Goal: Transaction & Acquisition: Obtain resource

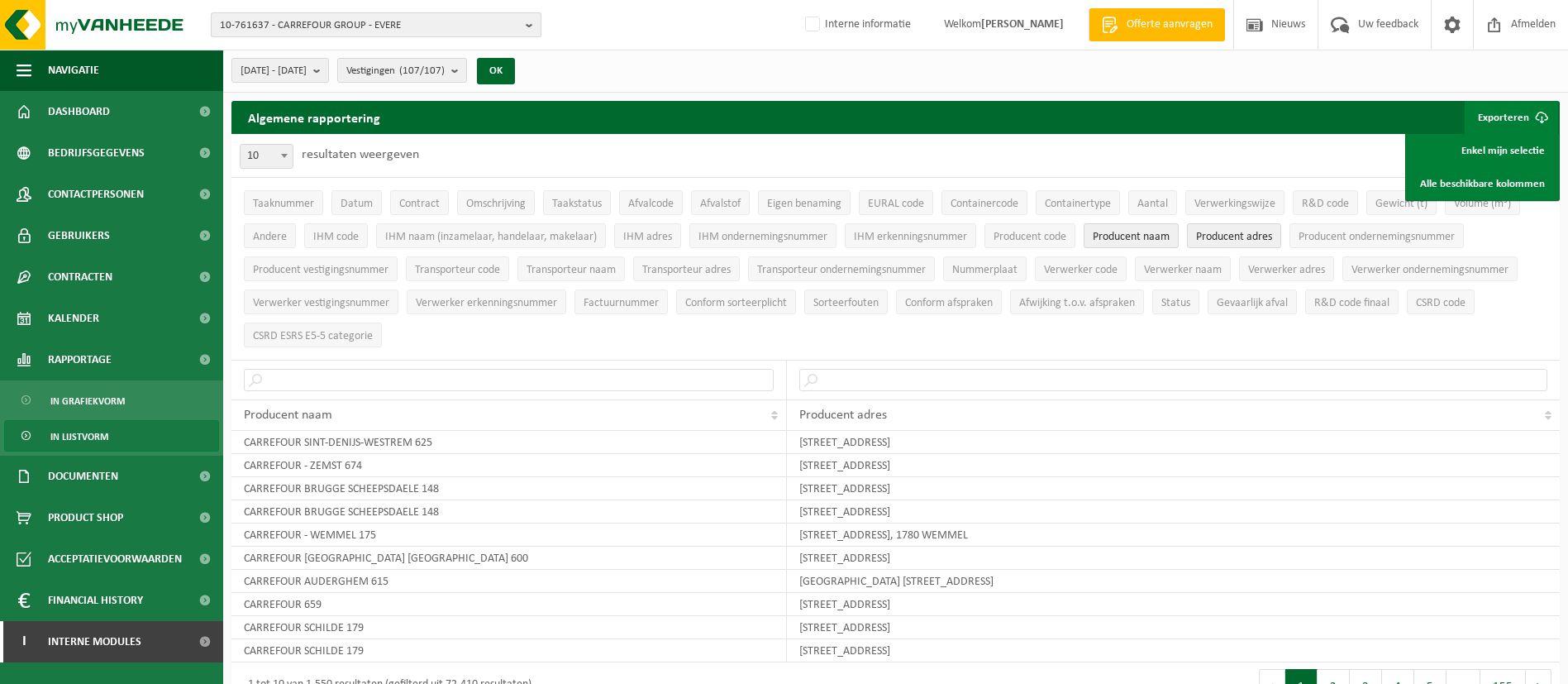
click at [324, 25] on span "10-761637 - CARREFOUR GROUP - EVERE" at bounding box center [368, 24] width 299 height 24
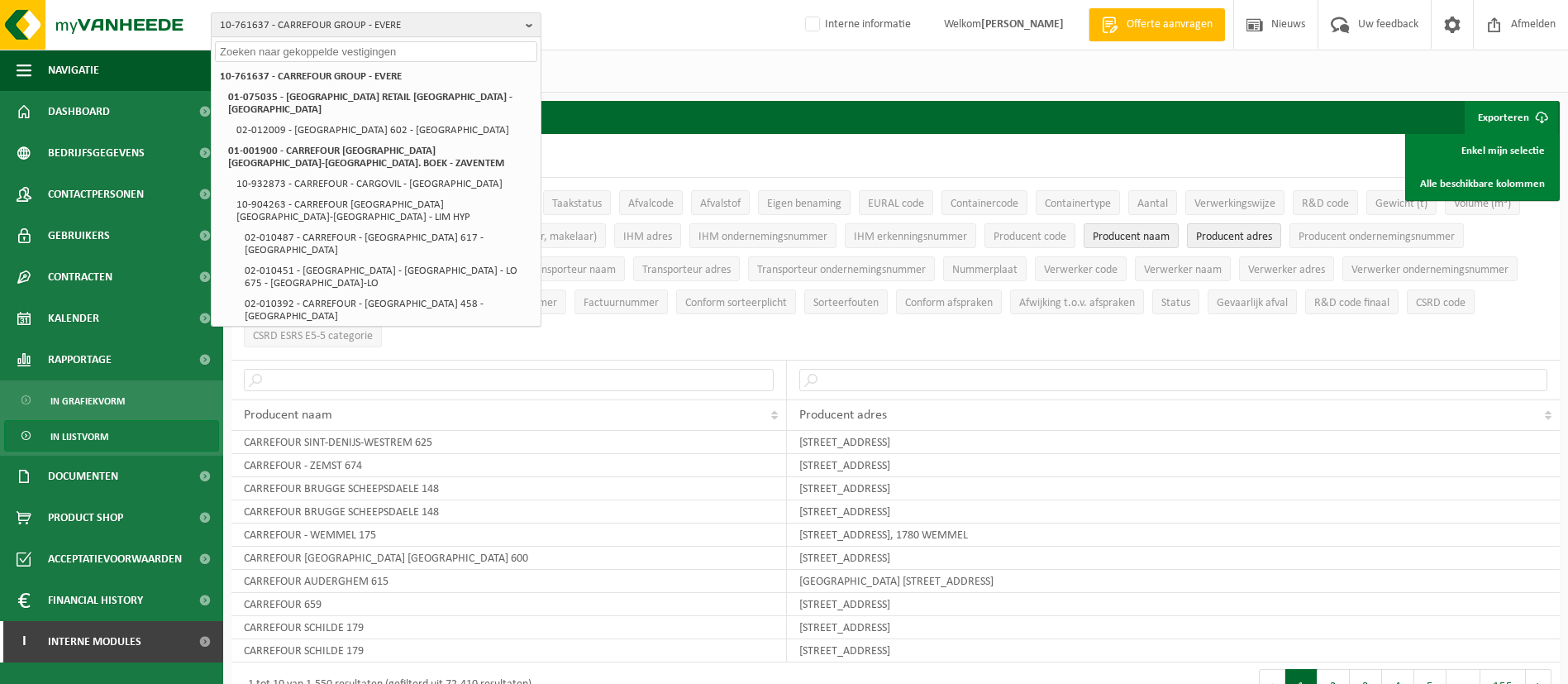
click at [324, 42] on input "text" at bounding box center [375, 51] width 322 height 21
paste input "CARREFOUR -SUPER GB - CITY II 298"
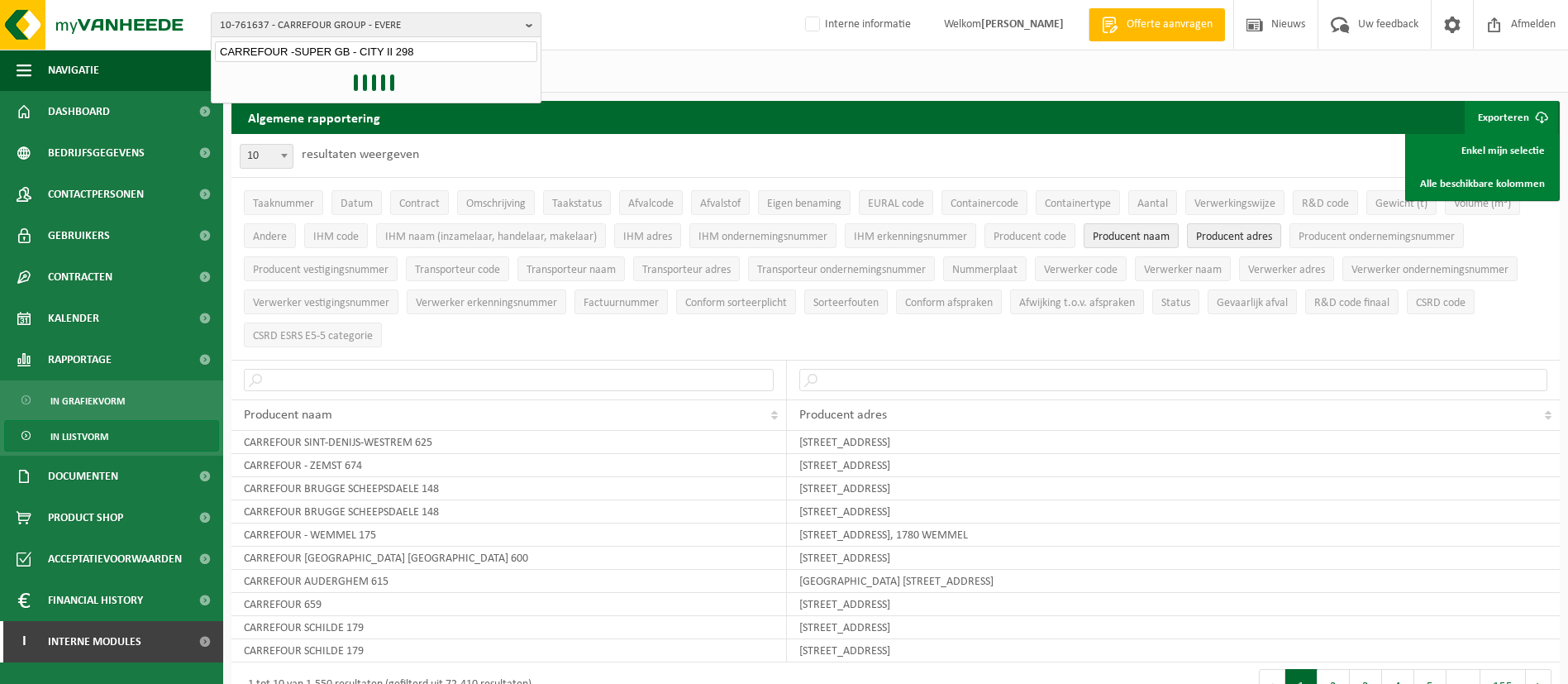
type input "CARREFOUR -SUPER GB - CITY II 298"
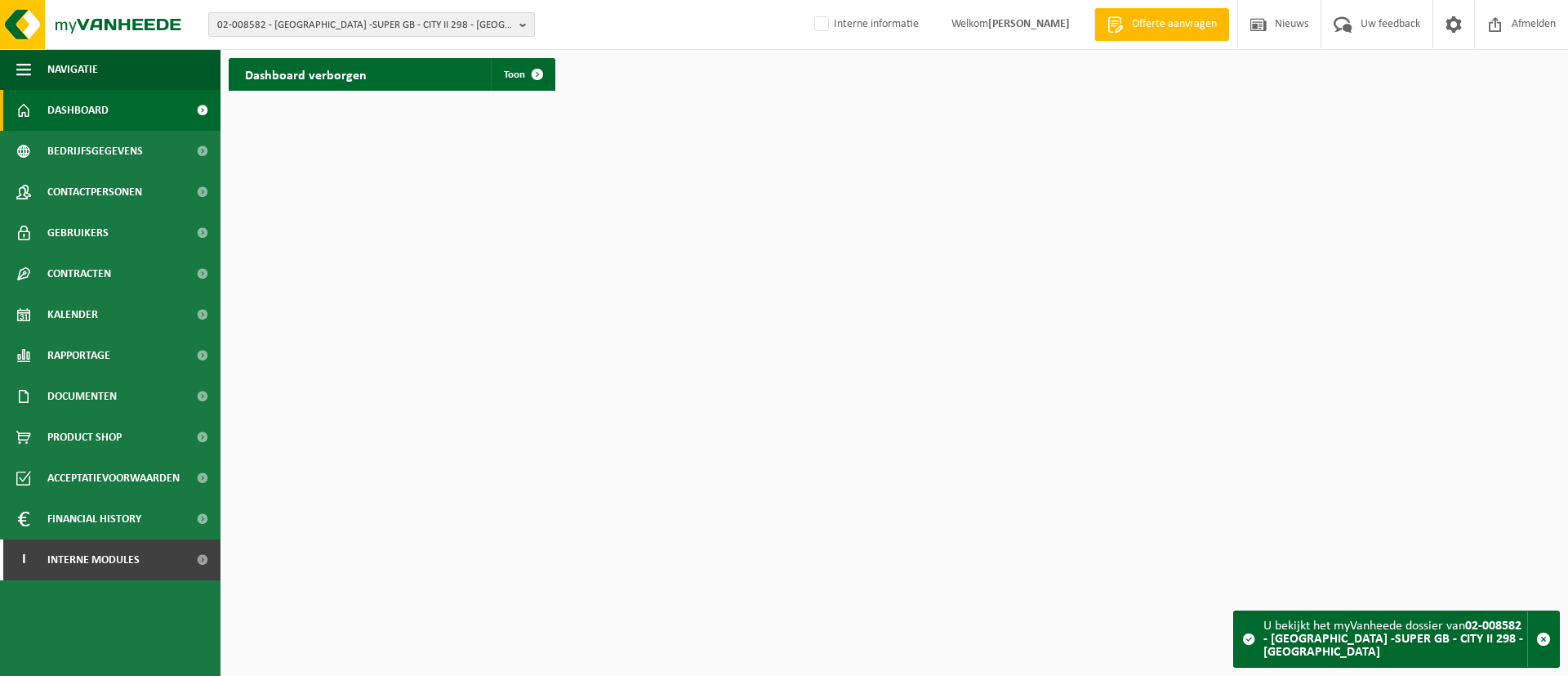
click at [404, 25] on span "02-008582 - [GEOGRAPHIC_DATA] -SUPER GB - CITY II 298 - [GEOGRAPHIC_DATA]" at bounding box center [364, 24] width 295 height 24
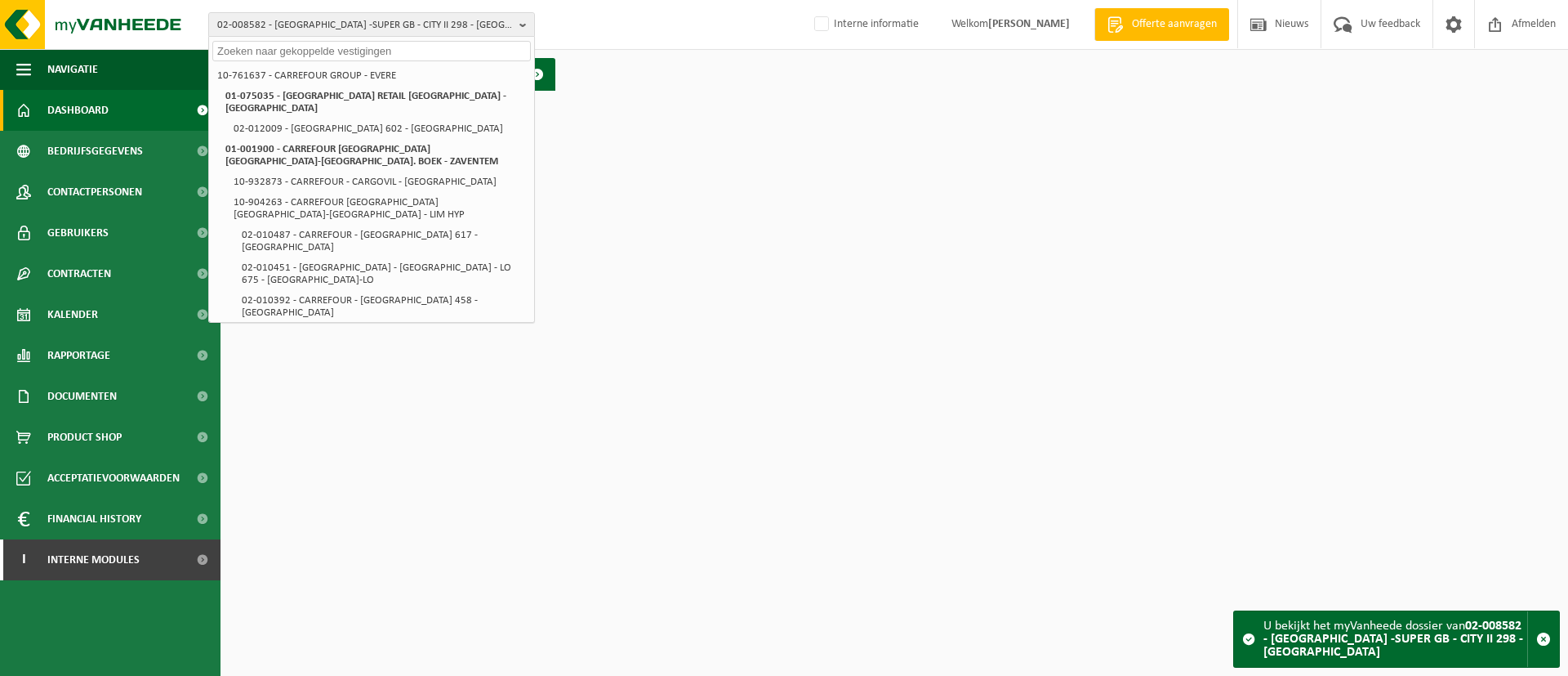
click at [650, 8] on div "02-008582 - CARREFOUR -SUPER GB - CITY II 298 - BRUSSEL 10-761637 - CARREFOUR G…" at bounding box center [784, 24] width 1568 height 49
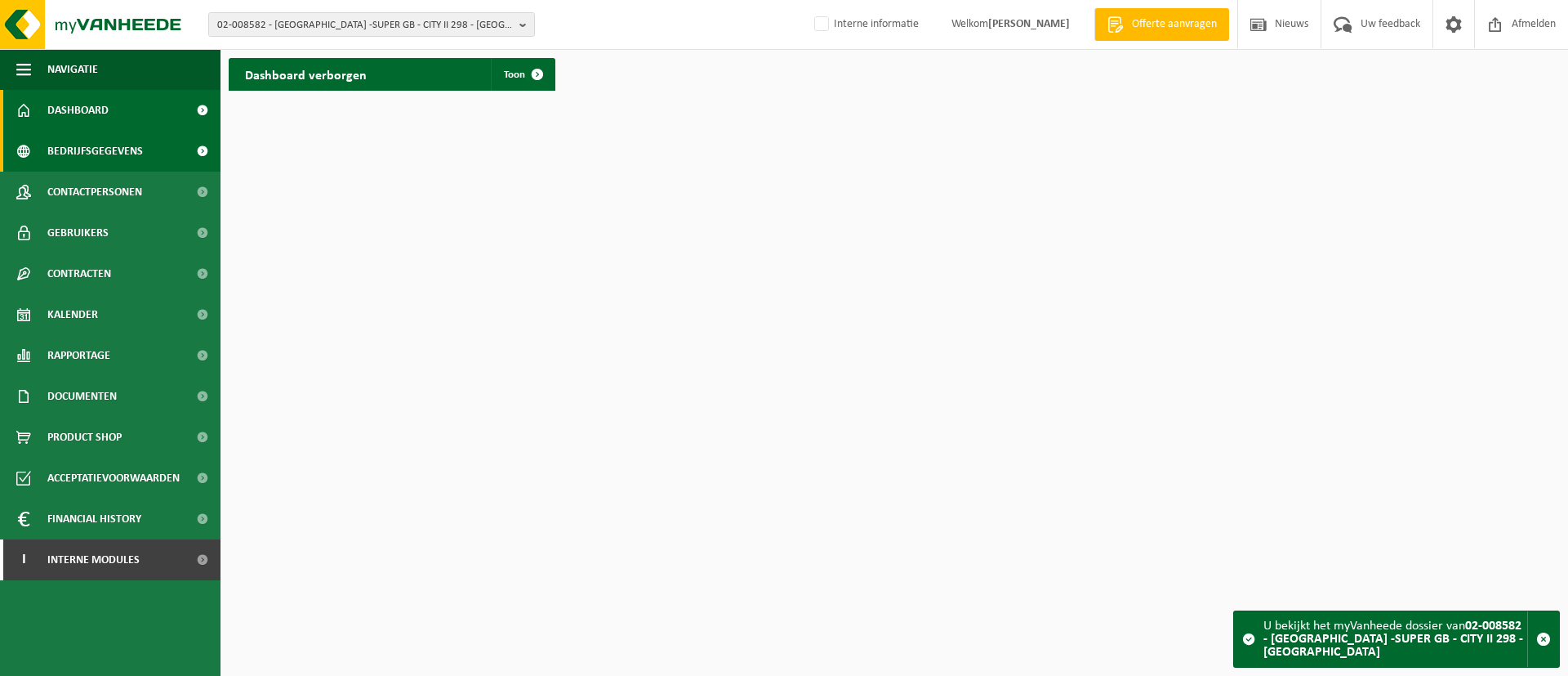
click at [93, 154] on span "Bedrijfsgegevens" at bounding box center [95, 151] width 96 height 41
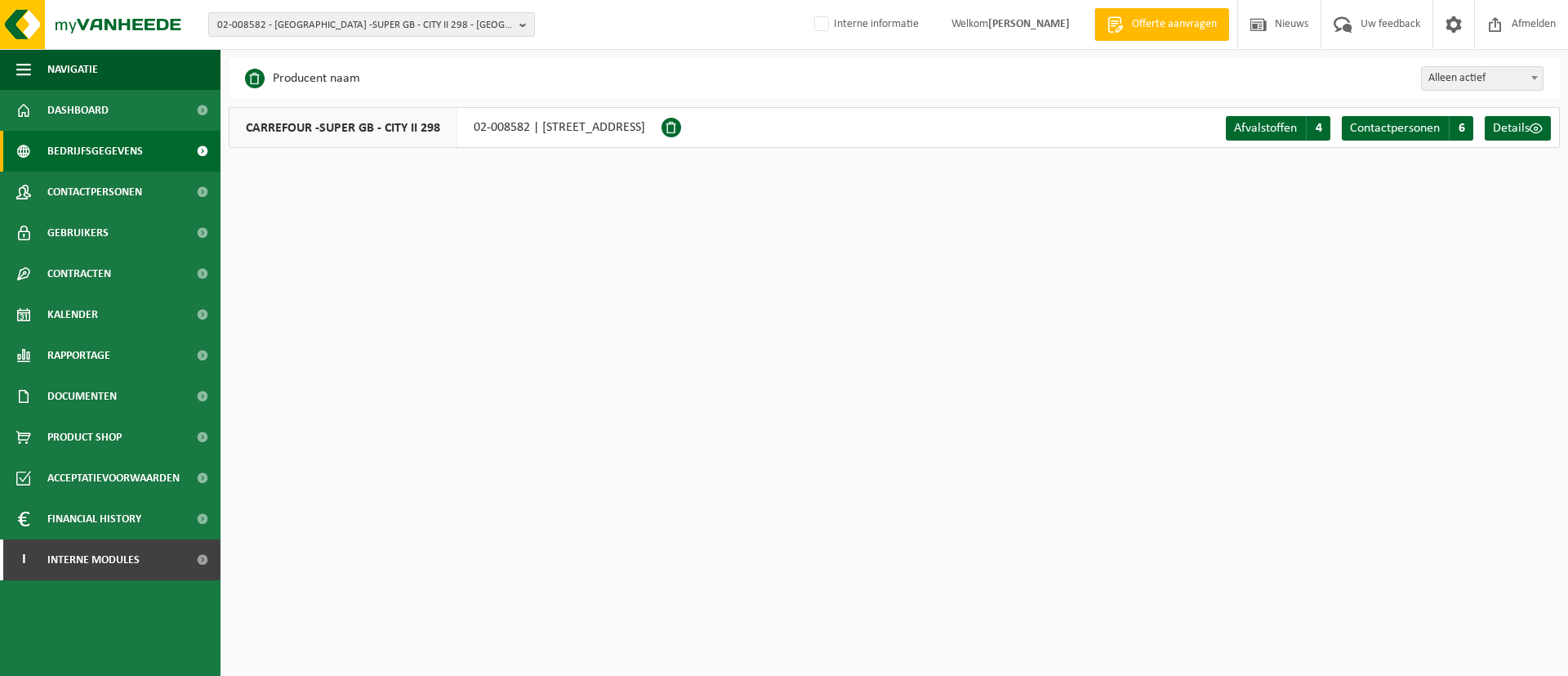
click at [661, 125] on div "CARREFOUR -SUPER GB - CITY II 298 02-008582 | RUE NEUVE 123, 1000 BRUSSEL" at bounding box center [445, 127] width 433 height 41
click at [69, 348] on span "Rapportage" at bounding box center [78, 355] width 63 height 41
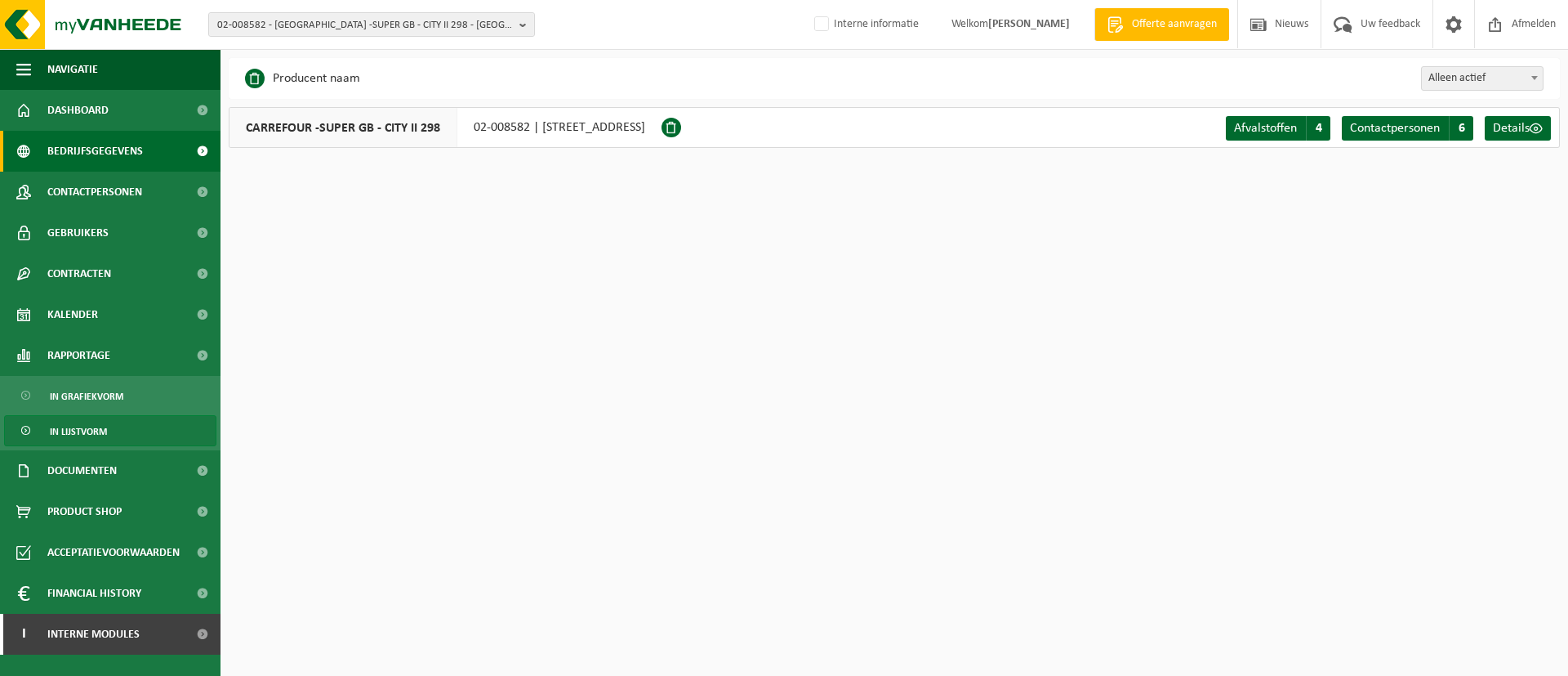
click at [96, 436] on span "In lijstvorm" at bounding box center [77, 431] width 57 height 31
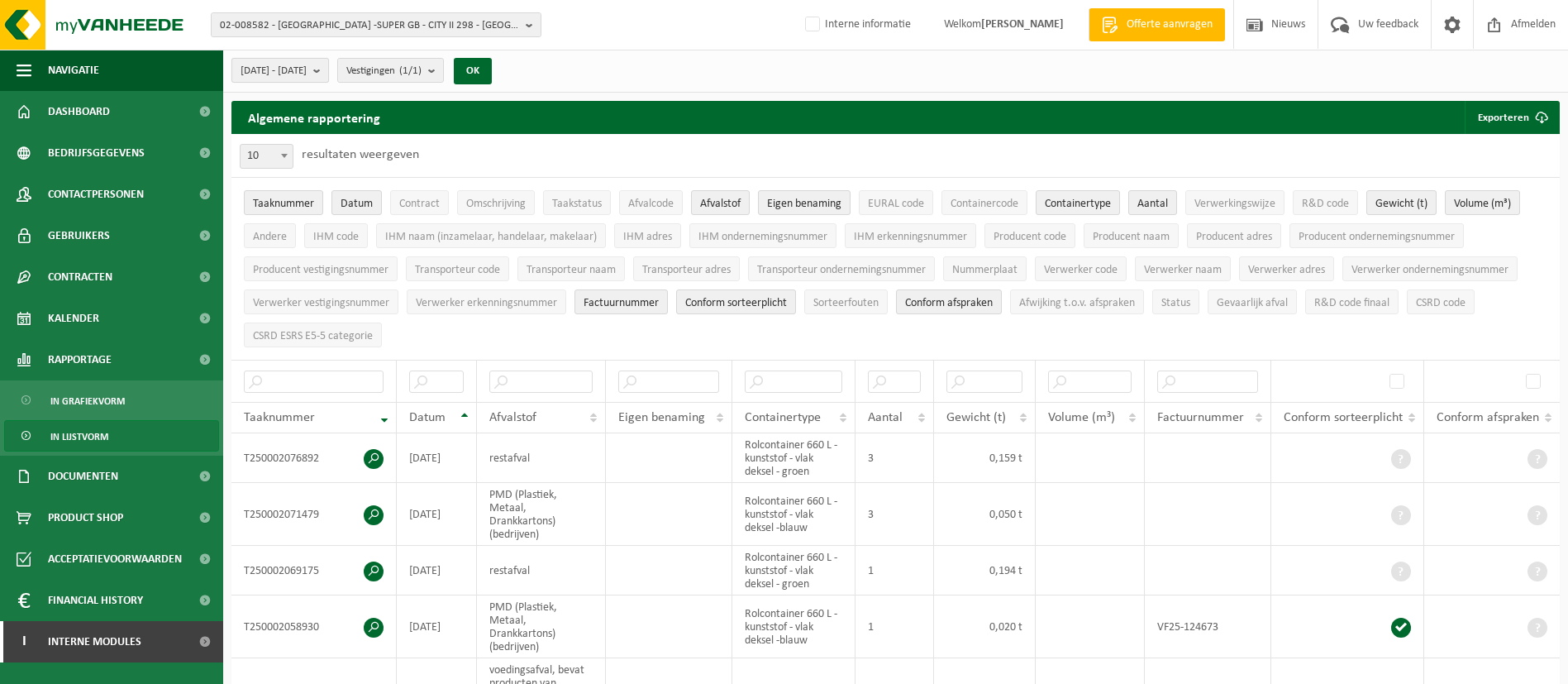
click at [328, 78] on b "submit" at bounding box center [320, 71] width 15 height 24
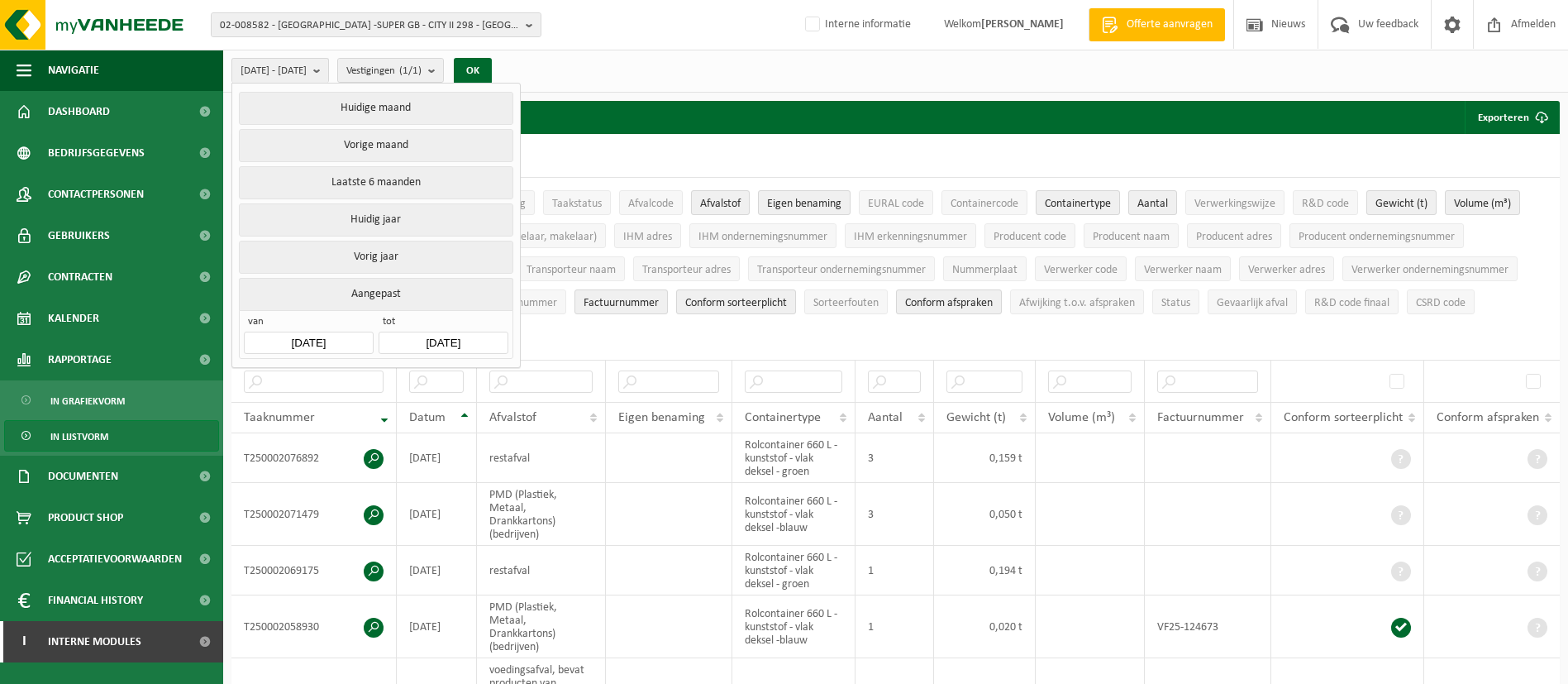
click at [335, 340] on input "2025-04-01" at bounding box center [309, 342] width 129 height 23
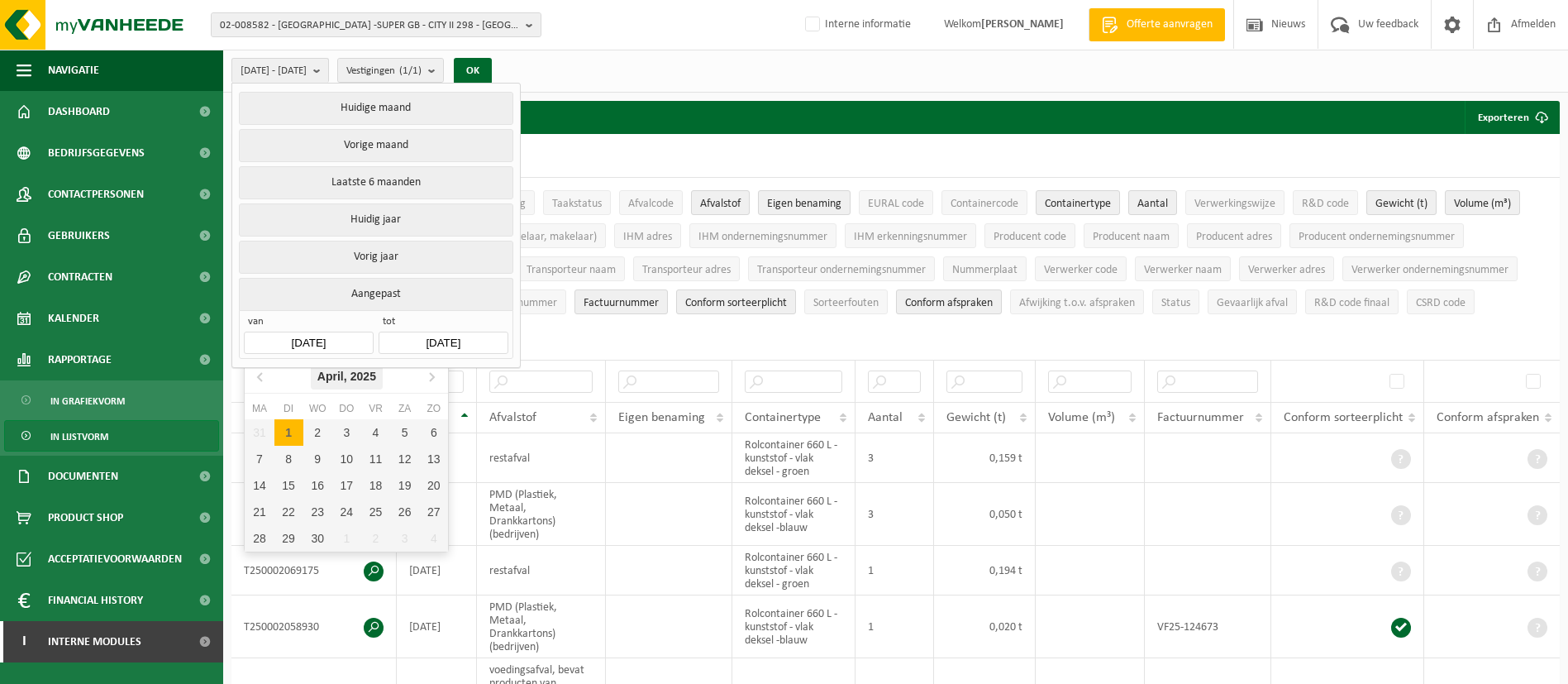
click at [335, 378] on div "[DATE]" at bounding box center [346, 375] width 72 height 26
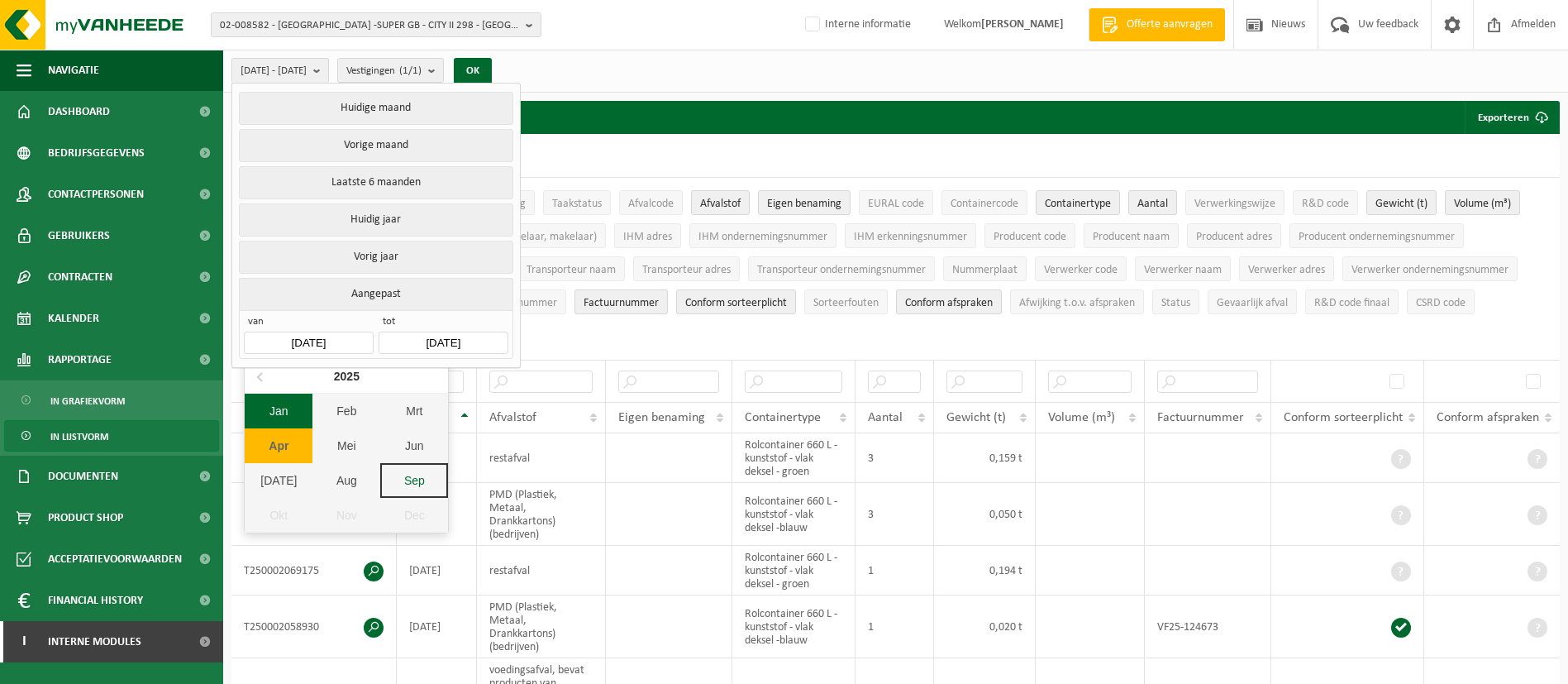
click at [289, 410] on div "Jan" at bounding box center [278, 410] width 68 height 34
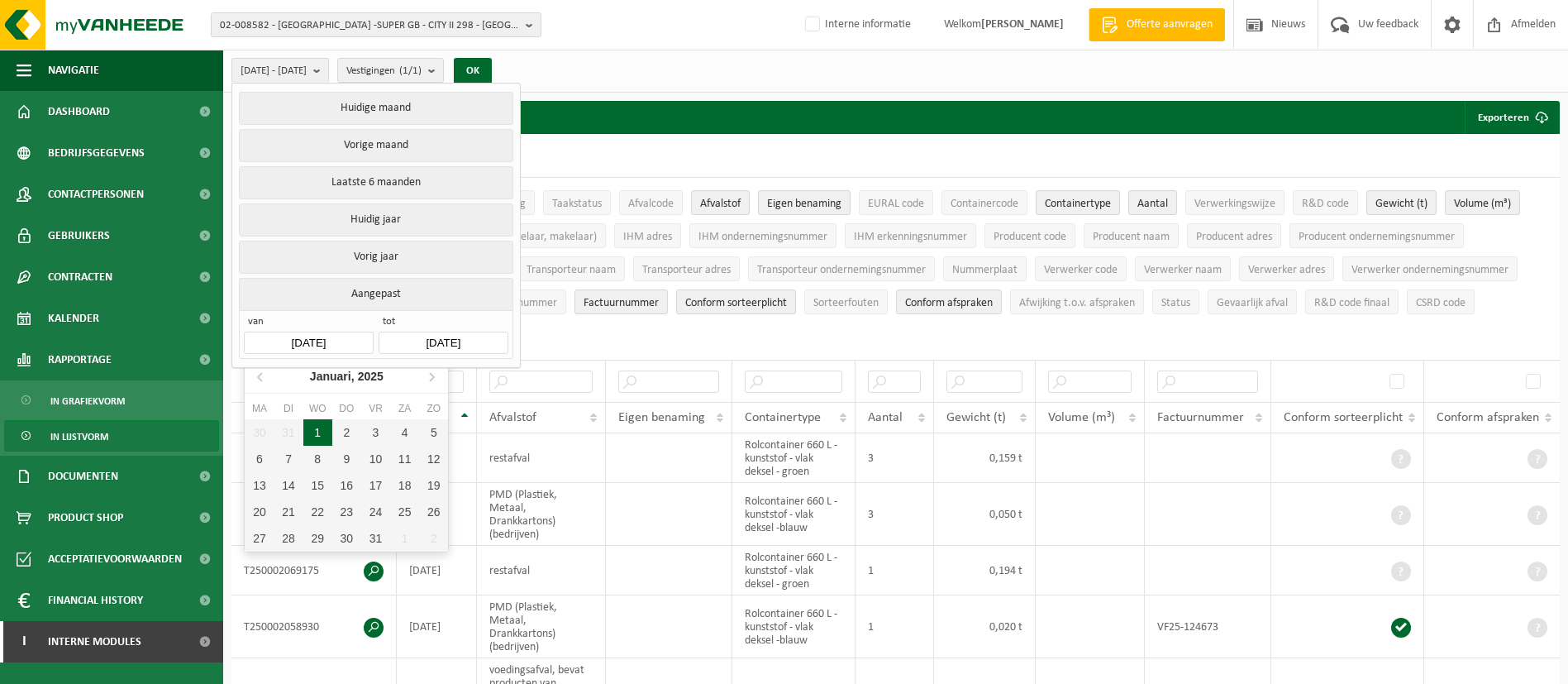
click at [319, 425] on div "1" at bounding box center [318, 432] width 29 height 26
type input "[DATE]"
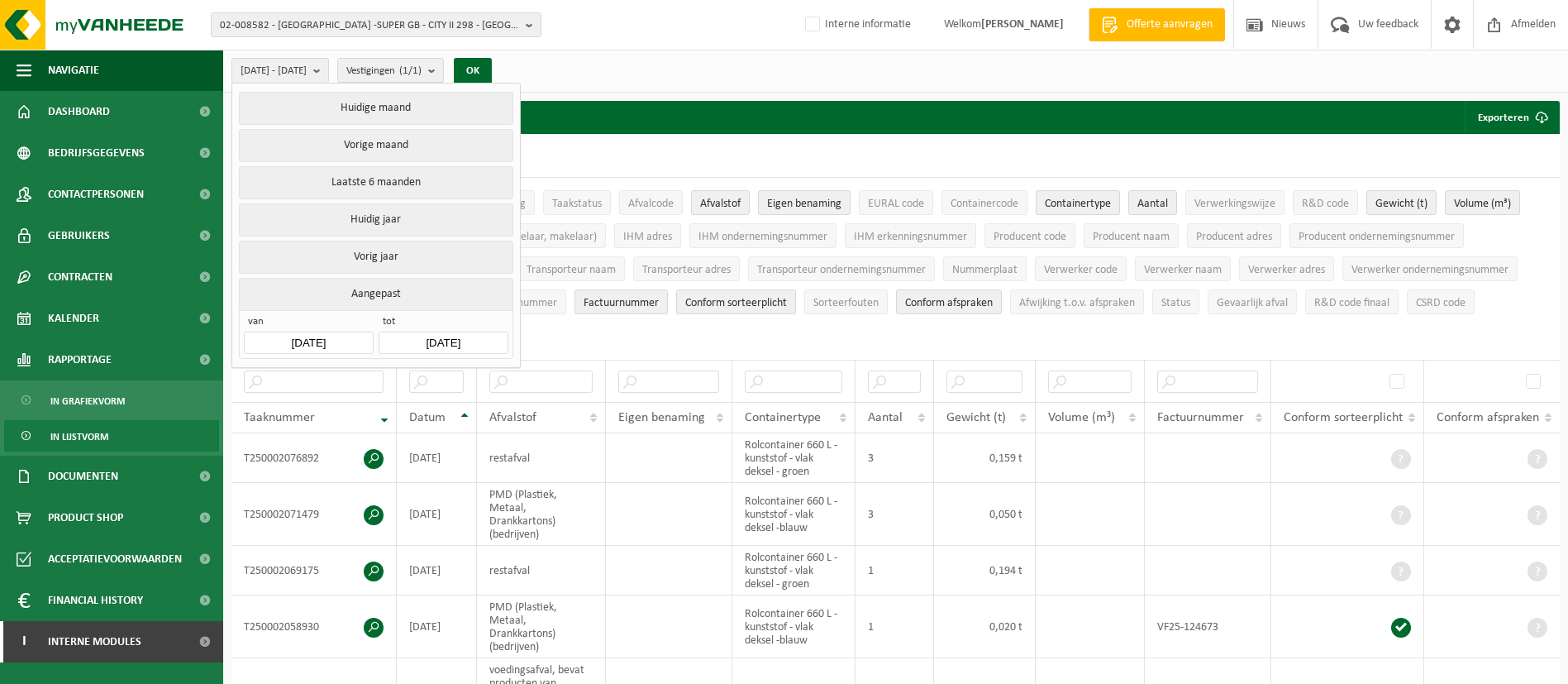
click at [425, 344] on input "[DATE]" at bounding box center [443, 342] width 129 height 23
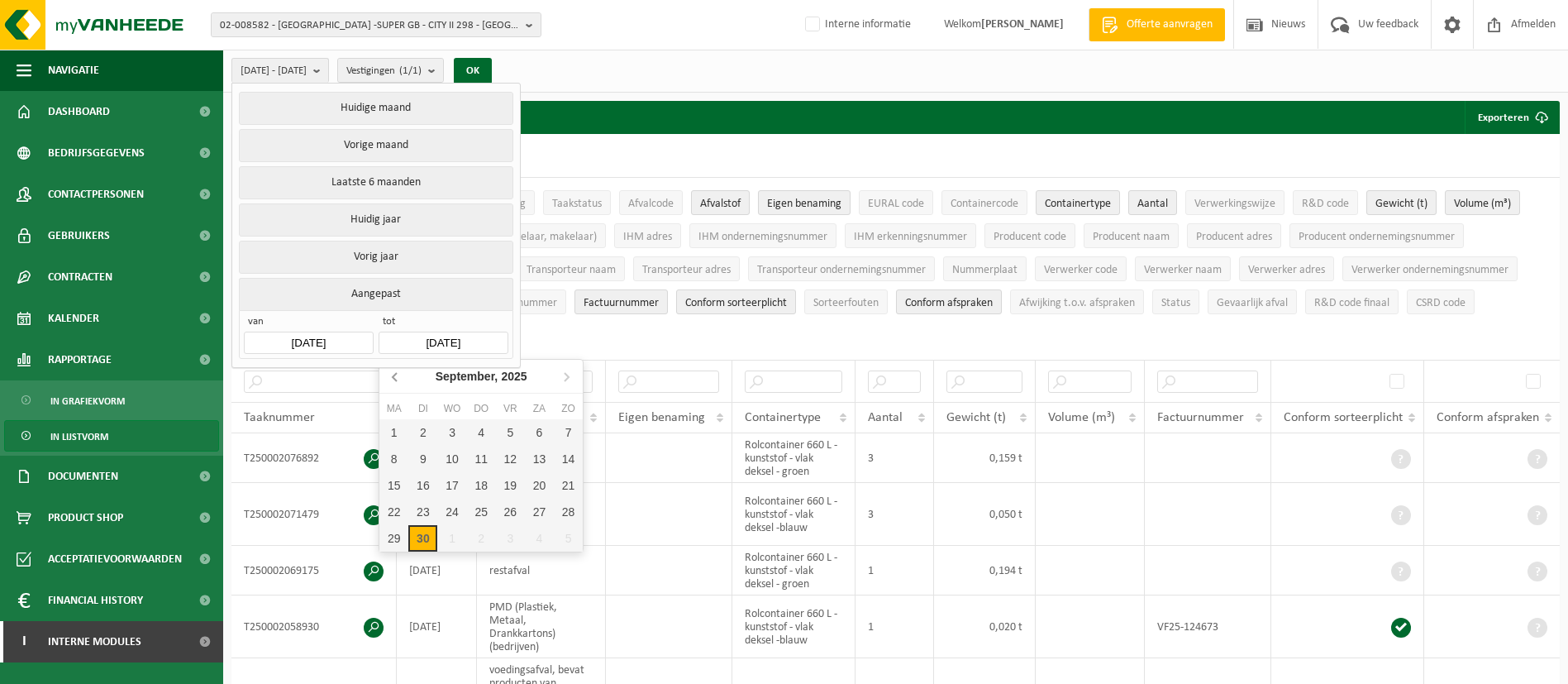
click at [401, 378] on icon at bounding box center [396, 375] width 26 height 26
click at [567, 540] on div "31" at bounding box center [568, 538] width 29 height 26
type input "[DATE]"
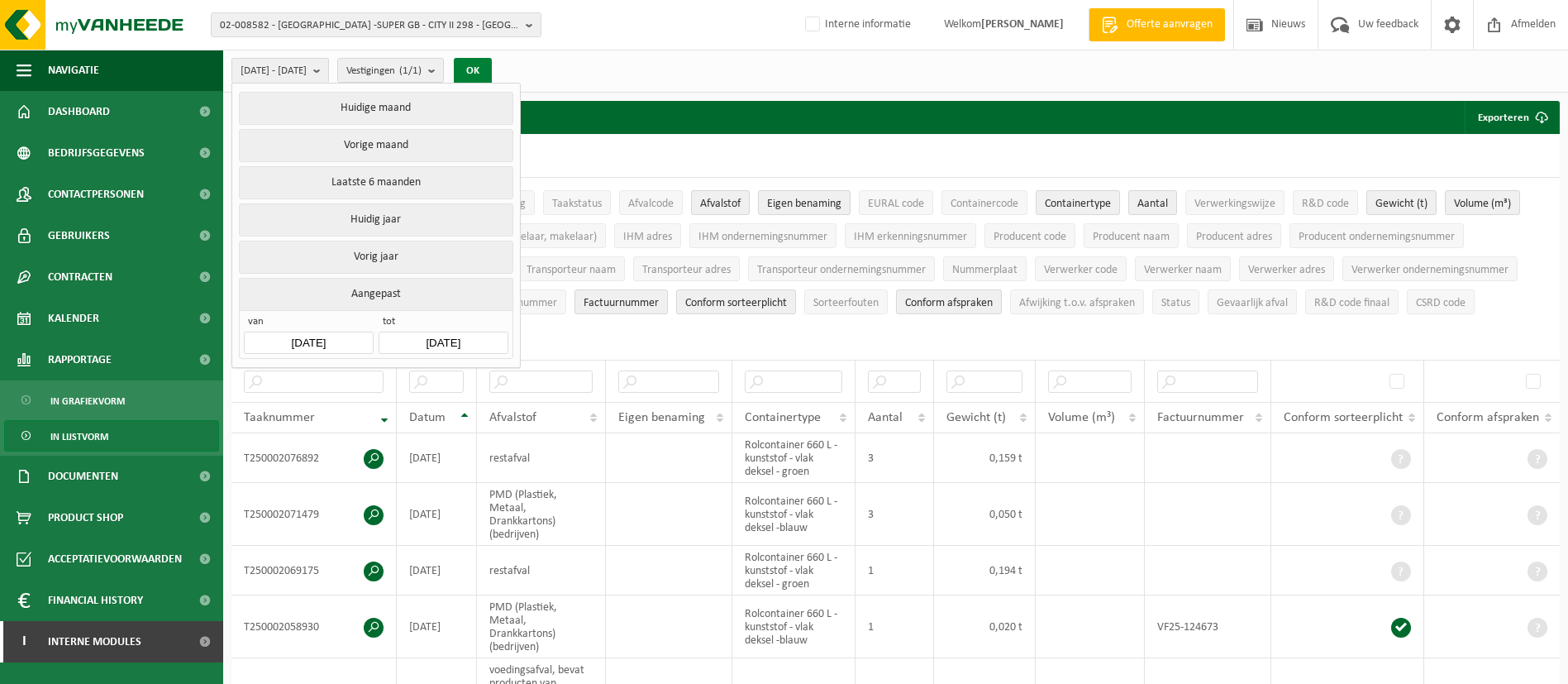
click at [492, 65] on button "OK" at bounding box center [472, 71] width 38 height 26
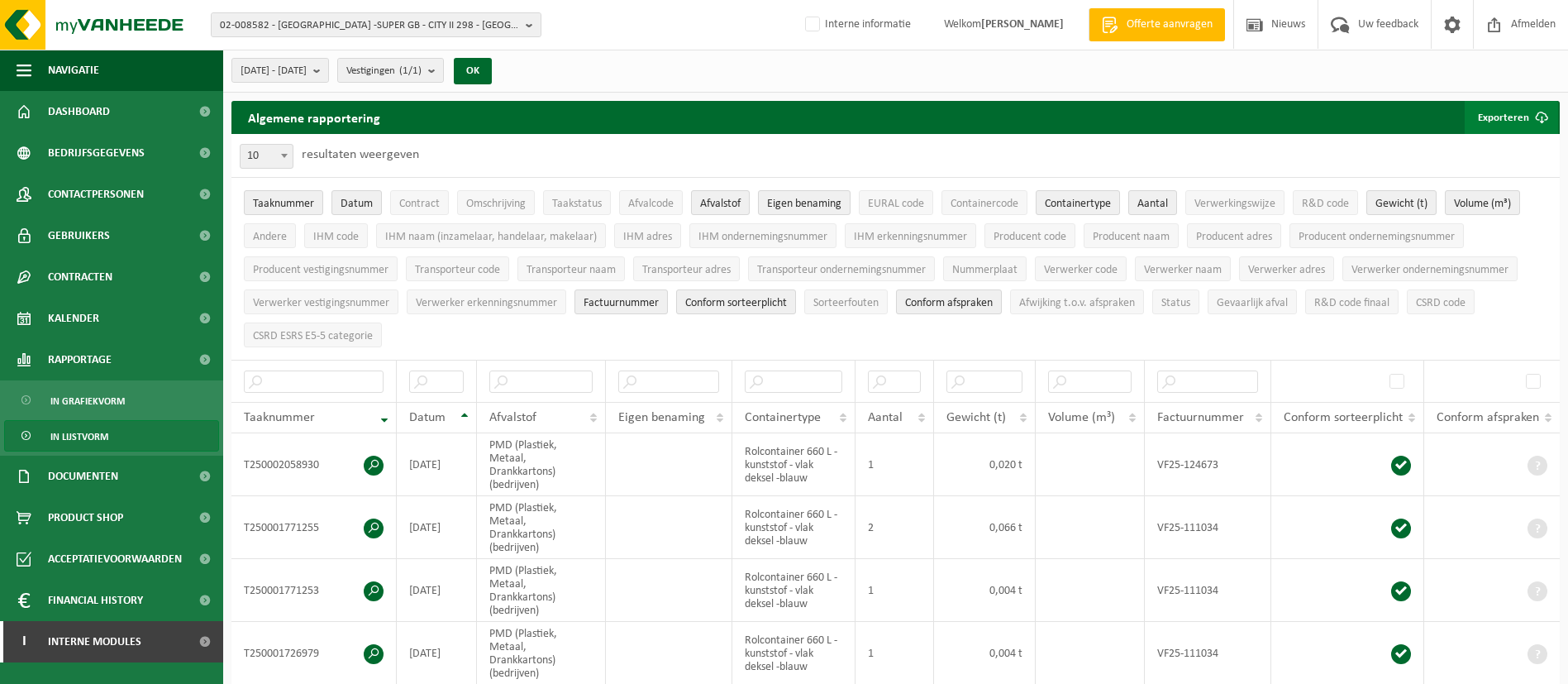
click at [1520, 113] on button "Exporteren" at bounding box center [1511, 118] width 93 height 33
click at [1496, 171] on link "Alle beschikbare kolommen" at bounding box center [1482, 183] width 150 height 33
click at [447, 24] on span "02-008582 - [GEOGRAPHIC_DATA] -SUPER GB - CITY II 298 - [GEOGRAPHIC_DATA]" at bounding box center [368, 24] width 299 height 24
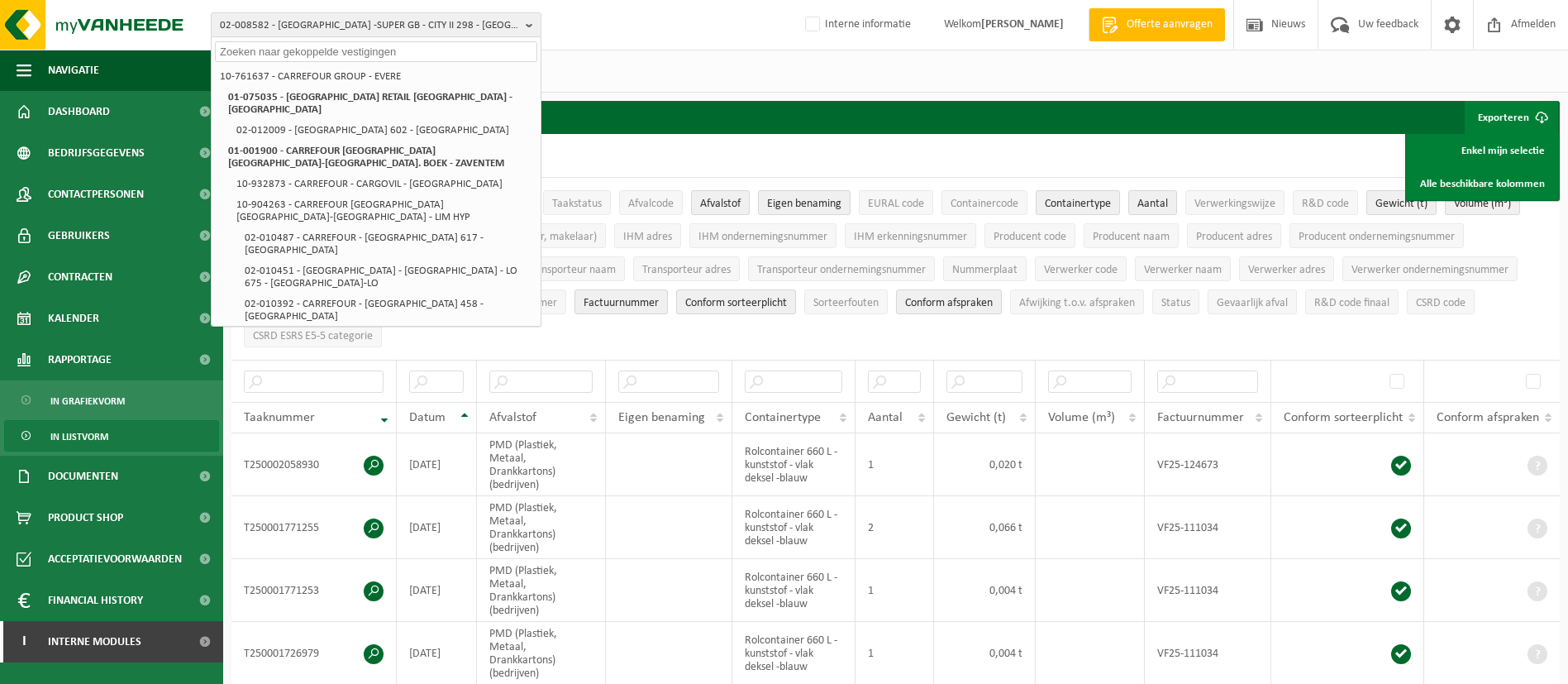
click at [415, 51] on input "text" at bounding box center [375, 51] width 322 height 21
paste input "CARREFOUR SINT-KRUIS 250"
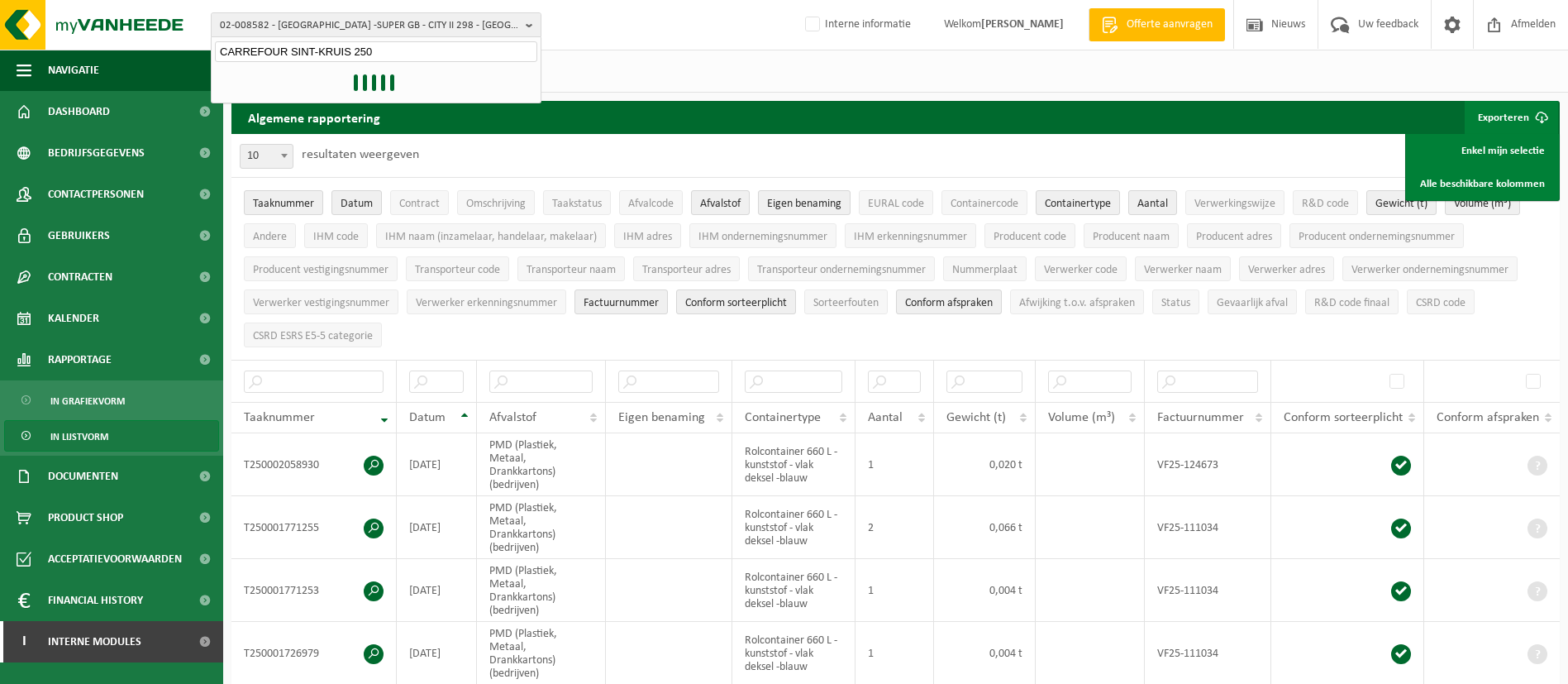
type input "CARREFOUR SINT-KRUIS 250"
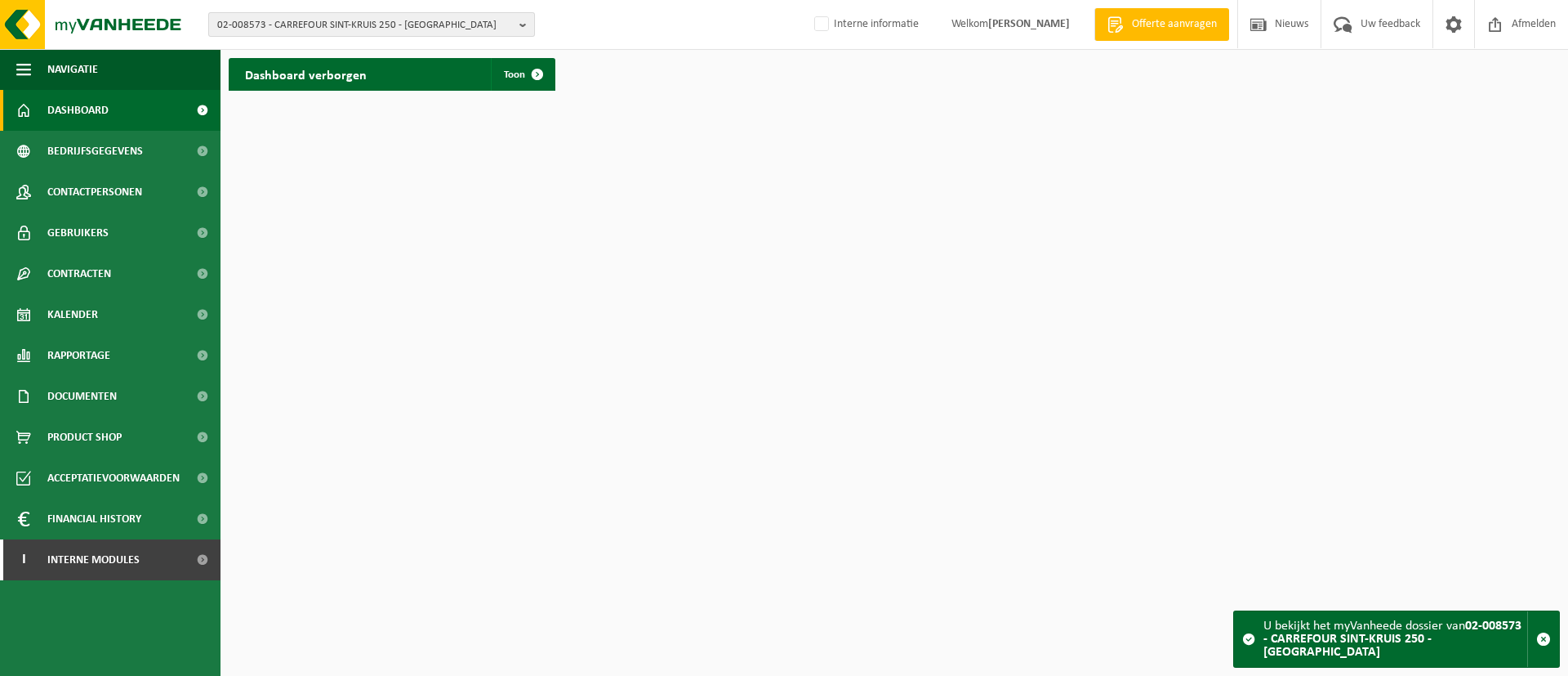
click at [363, 19] on span "02-008573 - CARREFOUR SINT-KRUIS 250 - [GEOGRAPHIC_DATA]" at bounding box center [364, 24] width 295 height 24
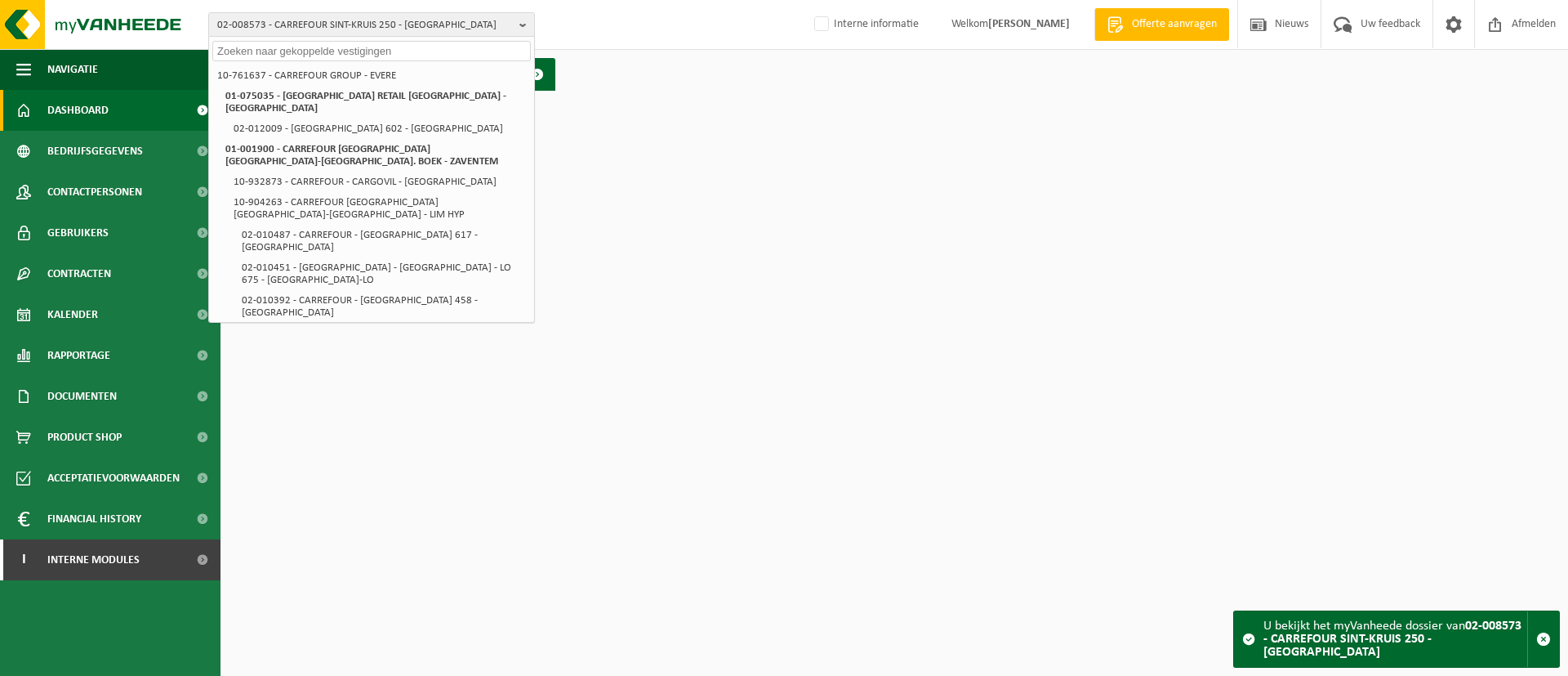
click at [629, 34] on div "02-008573 - CARREFOUR SINT-KRUIS 250 - SINT-KRUIS 10-761637 - CARREFOUR GROUP -…" at bounding box center [784, 24] width 1568 height 49
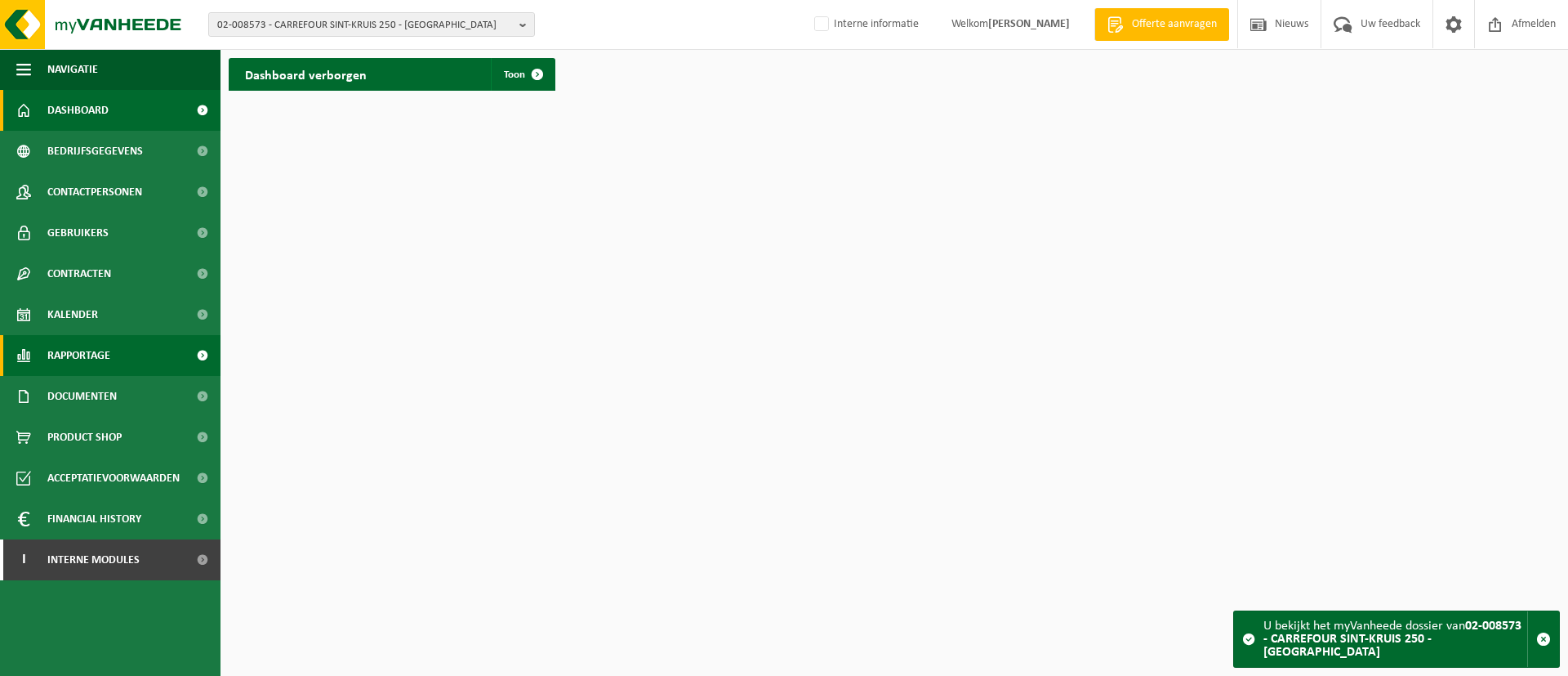
click at [95, 364] on span "Rapportage" at bounding box center [78, 355] width 63 height 41
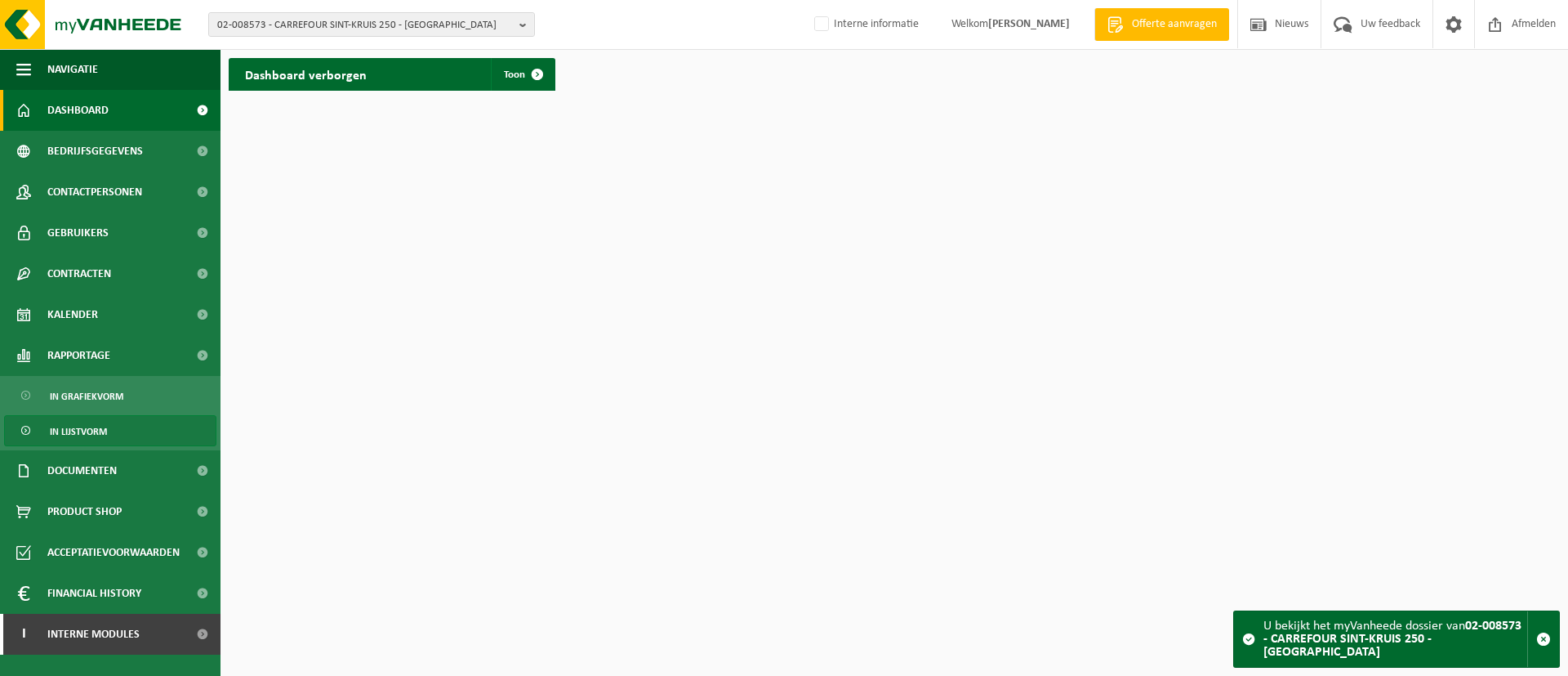
click at [82, 434] on span "In lijstvorm" at bounding box center [77, 431] width 57 height 31
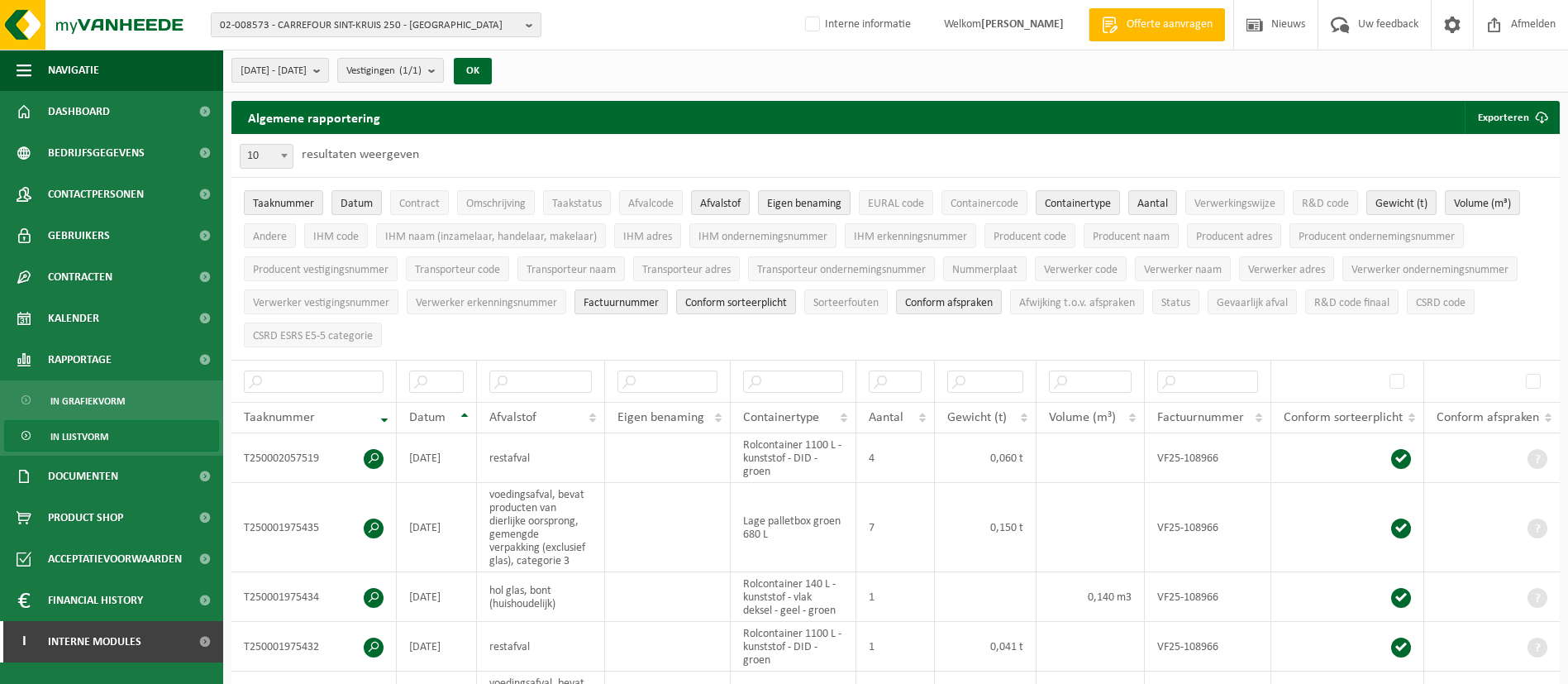
click at [307, 75] on span "[DATE] - [DATE]" at bounding box center [272, 71] width 66 height 24
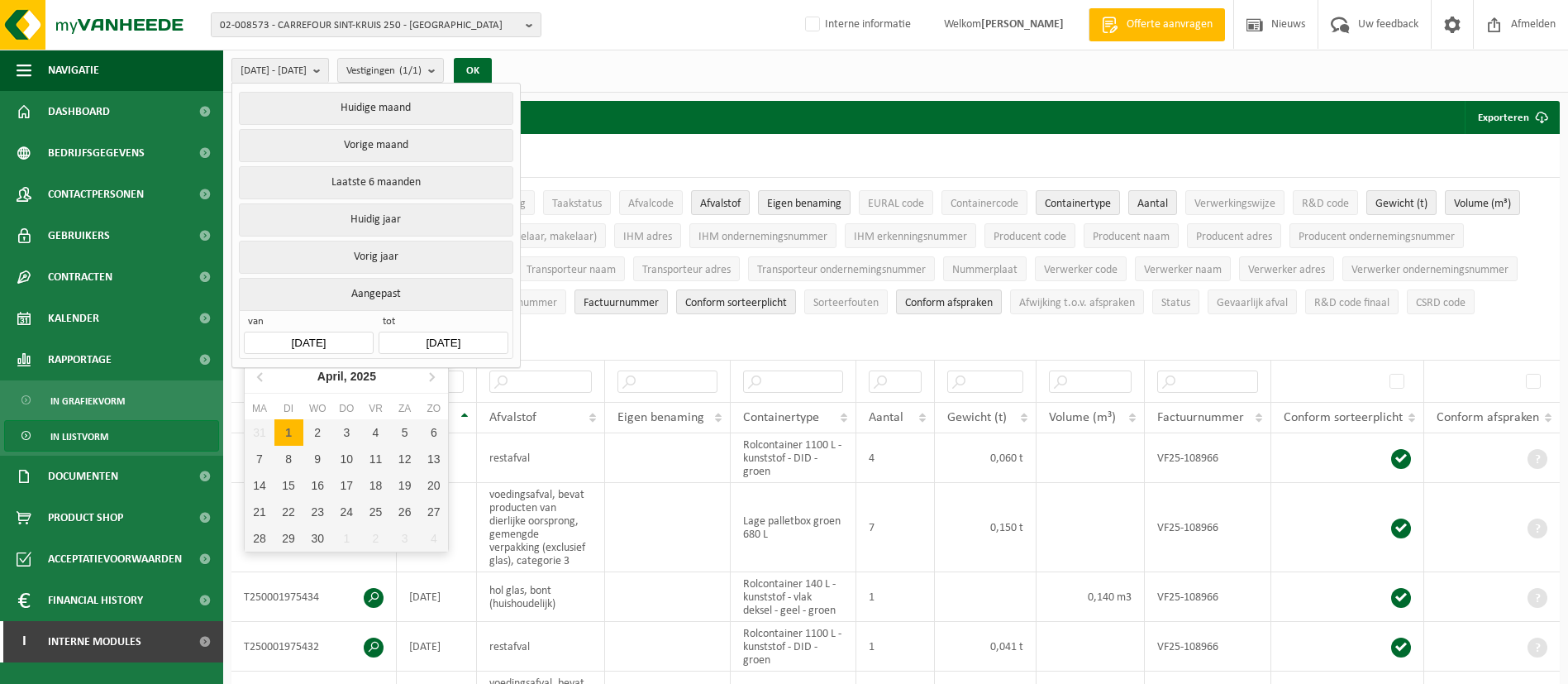
click at [321, 336] on input "[DATE]" at bounding box center [309, 342] width 129 height 23
click at [327, 367] on div "[DATE]" at bounding box center [346, 375] width 72 height 26
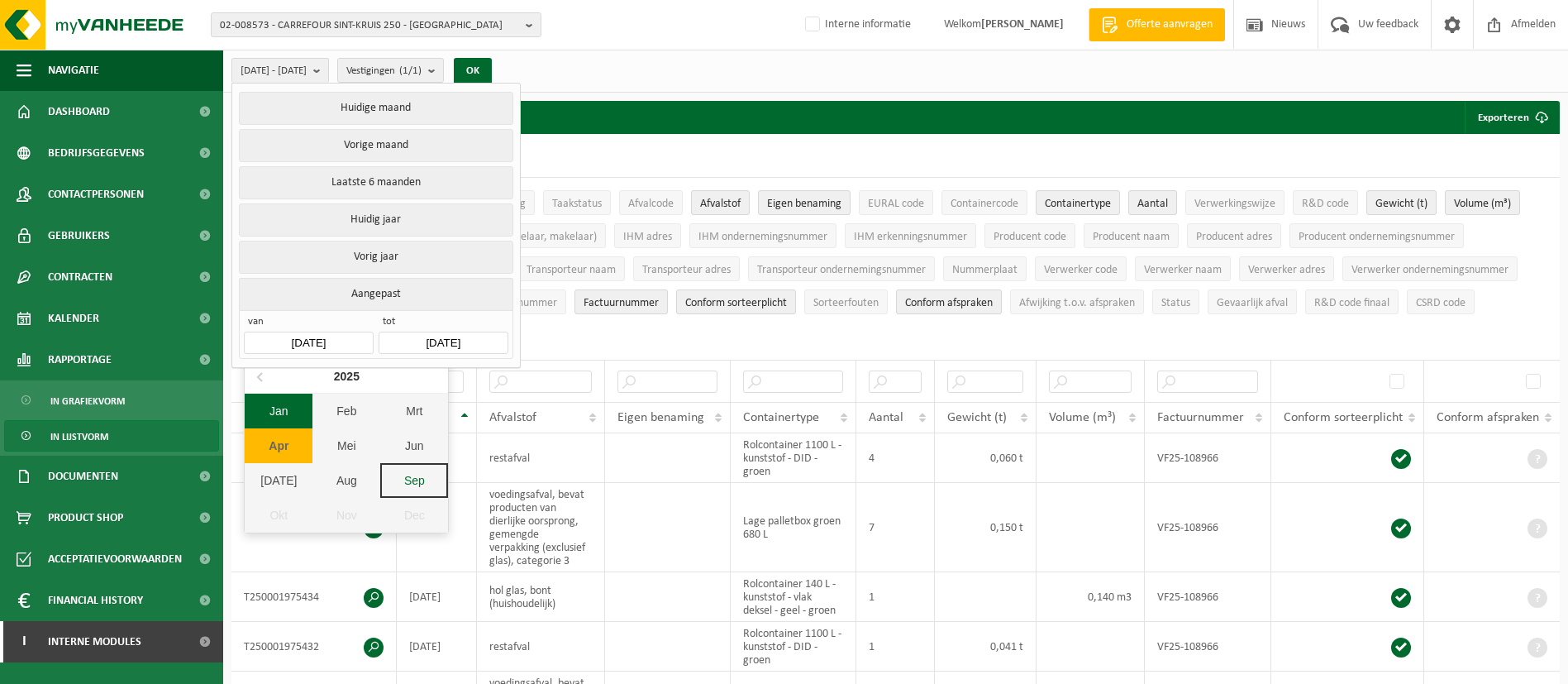
click at [277, 410] on div "Jan" at bounding box center [278, 410] width 68 height 34
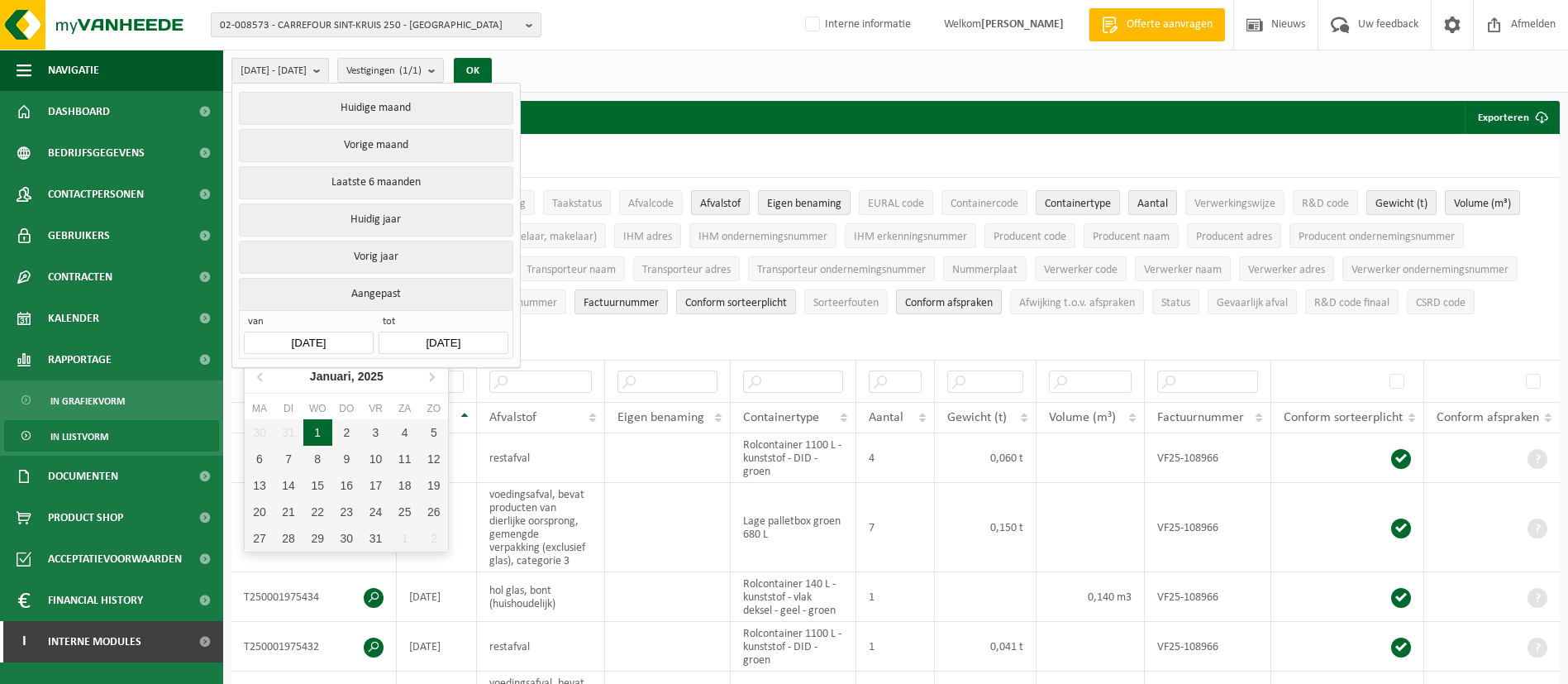
click at [315, 430] on div "1" at bounding box center [318, 432] width 29 height 26
type input "[DATE]"
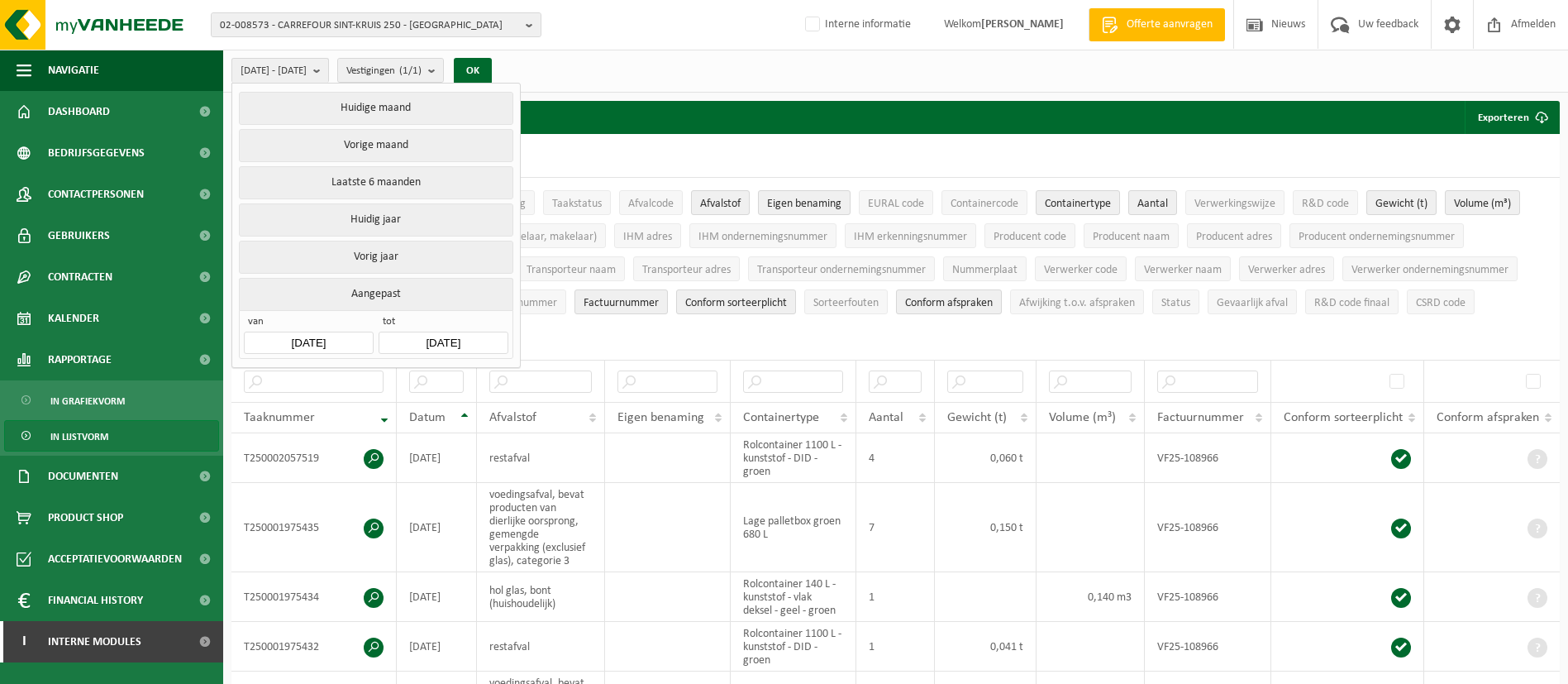
click at [428, 339] on input "[DATE]" at bounding box center [443, 342] width 129 height 23
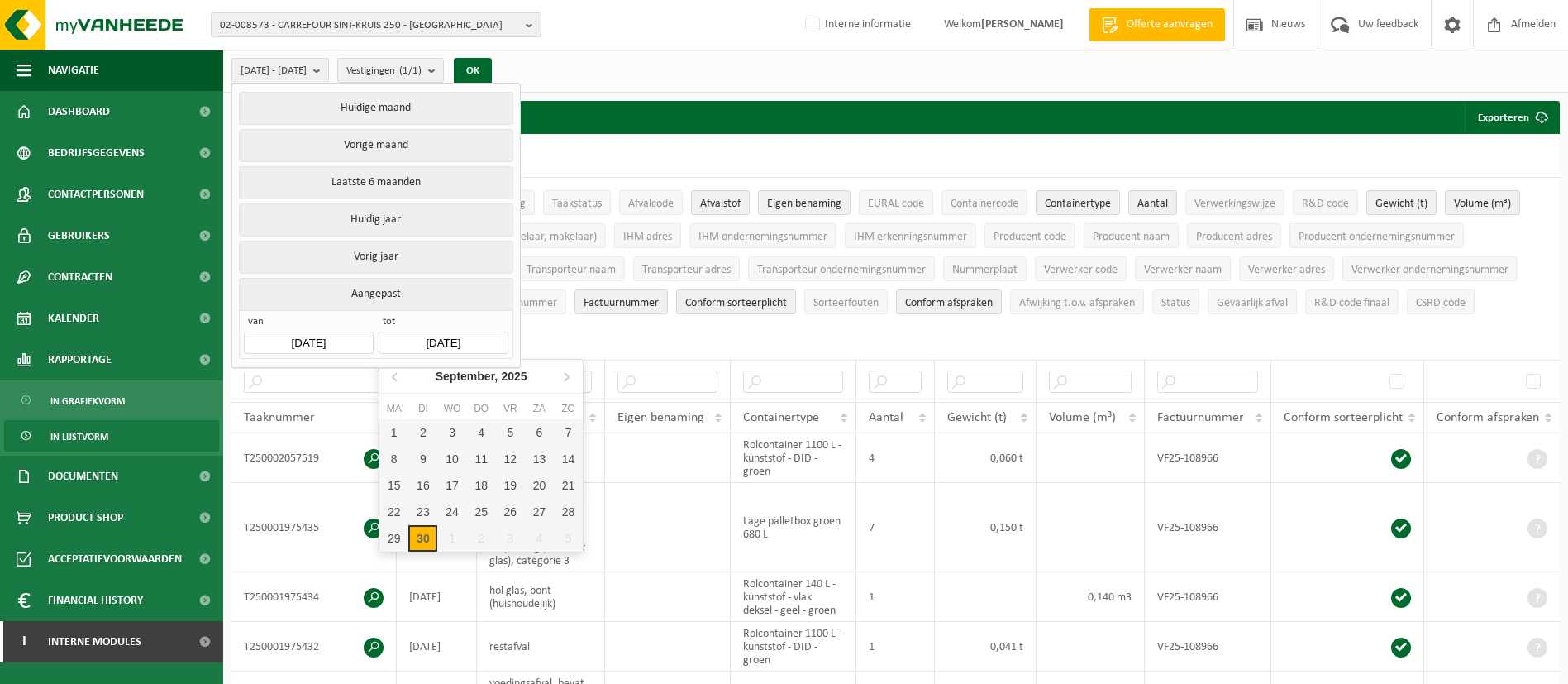
click at [419, 335] on input "[DATE]" at bounding box center [443, 342] width 129 height 23
click at [404, 379] on icon at bounding box center [396, 375] width 26 height 26
click at [569, 538] on div "31" at bounding box center [568, 538] width 29 height 26
type input "[DATE]"
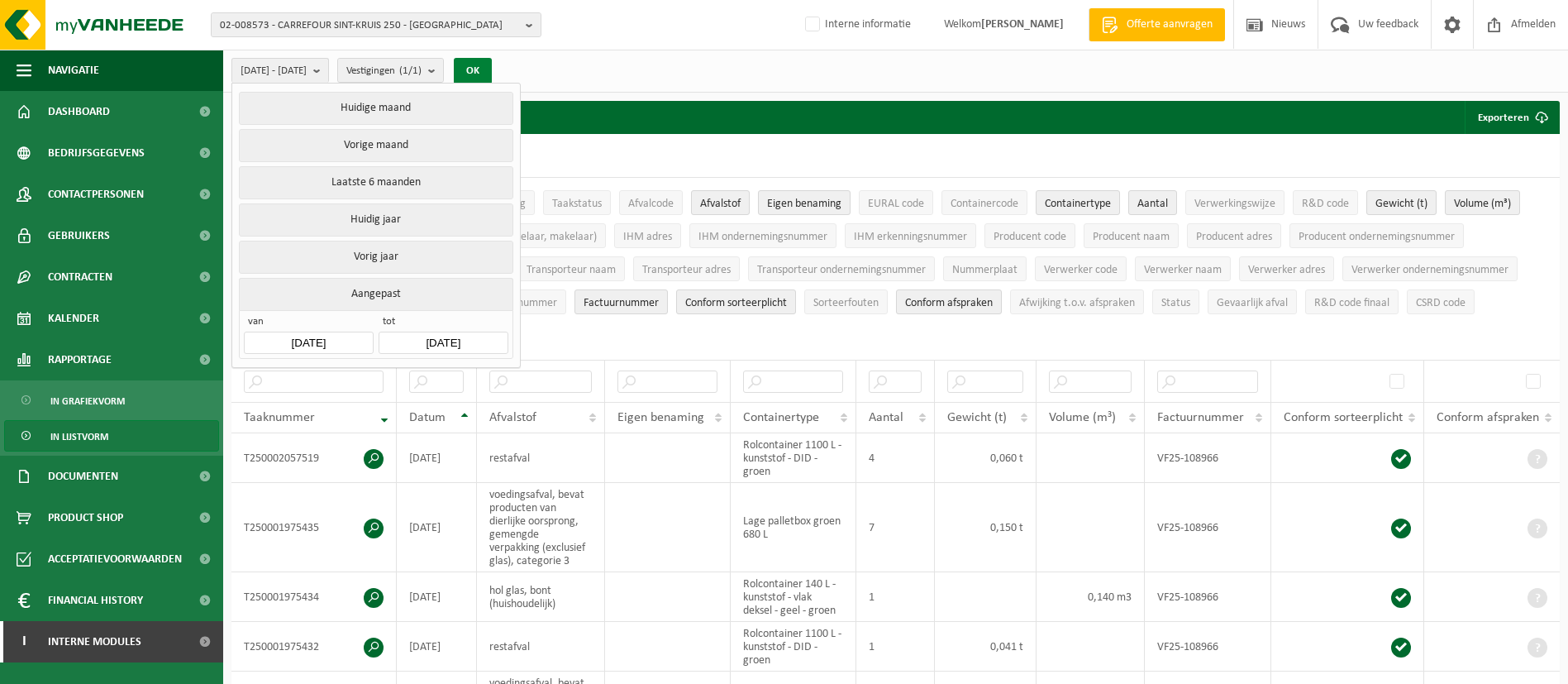
click at [492, 65] on button "OK" at bounding box center [472, 71] width 38 height 26
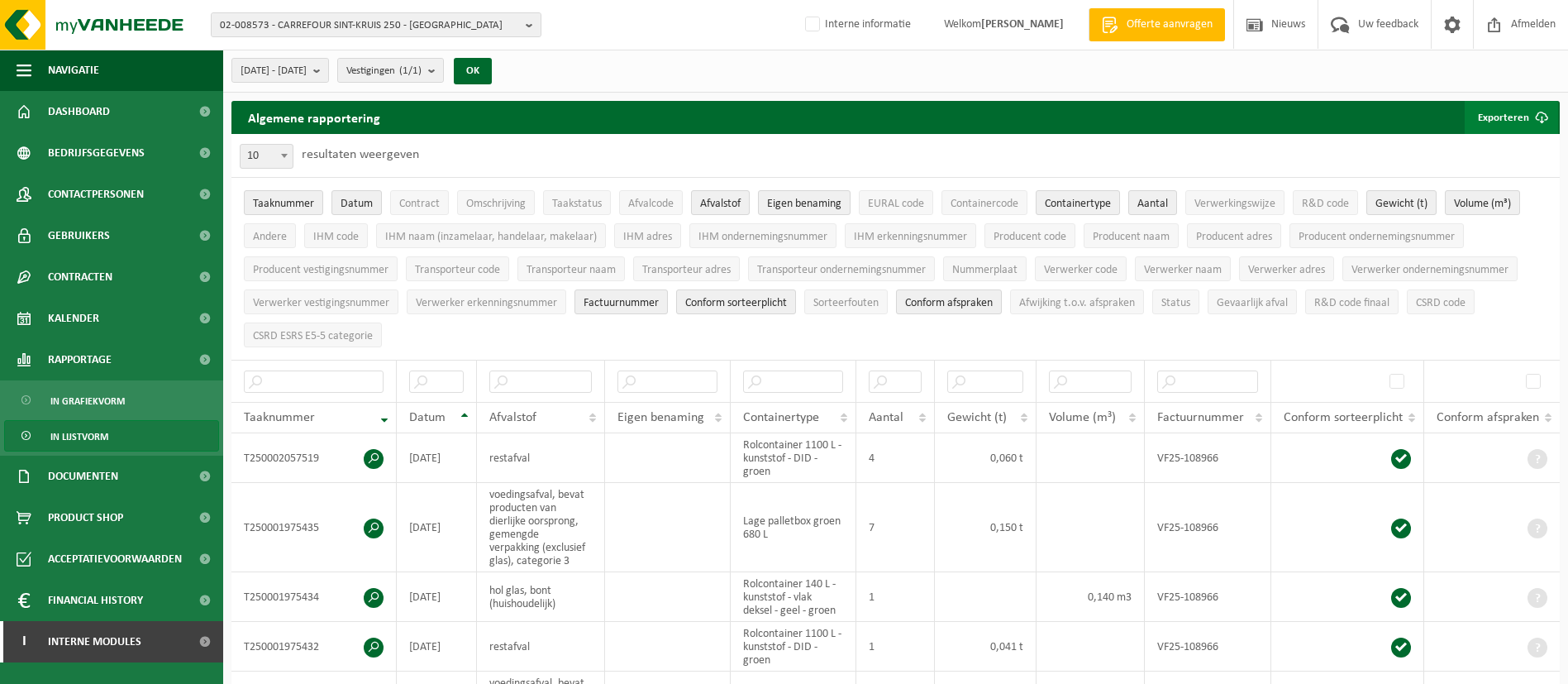
click at [1508, 118] on button "Exporteren" at bounding box center [1511, 118] width 93 height 33
click at [1476, 179] on link "Alle beschikbare kolommen" at bounding box center [1482, 183] width 150 height 33
